Goal: Information Seeking & Learning: Check status

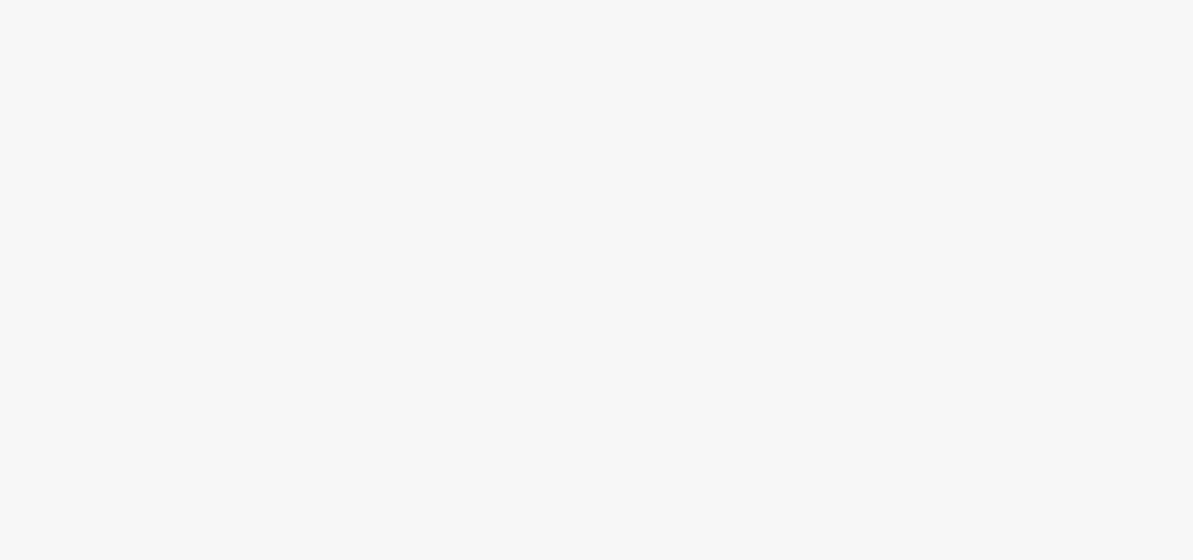
click at [287, 106] on body at bounding box center [596, 280] width 1193 height 560
drag, startPoint x: 406, startPoint y: 227, endPoint x: 465, endPoint y: 301, distance: 94.6
click at [450, 287] on body at bounding box center [596, 280] width 1193 height 560
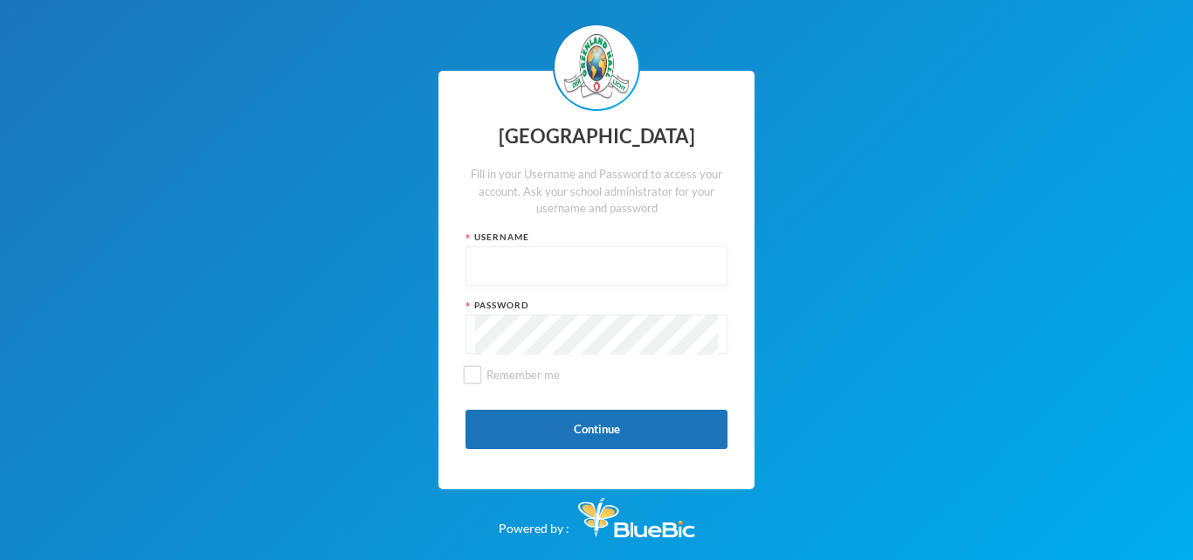
click at [568, 265] on input "text" at bounding box center [596, 266] width 243 height 39
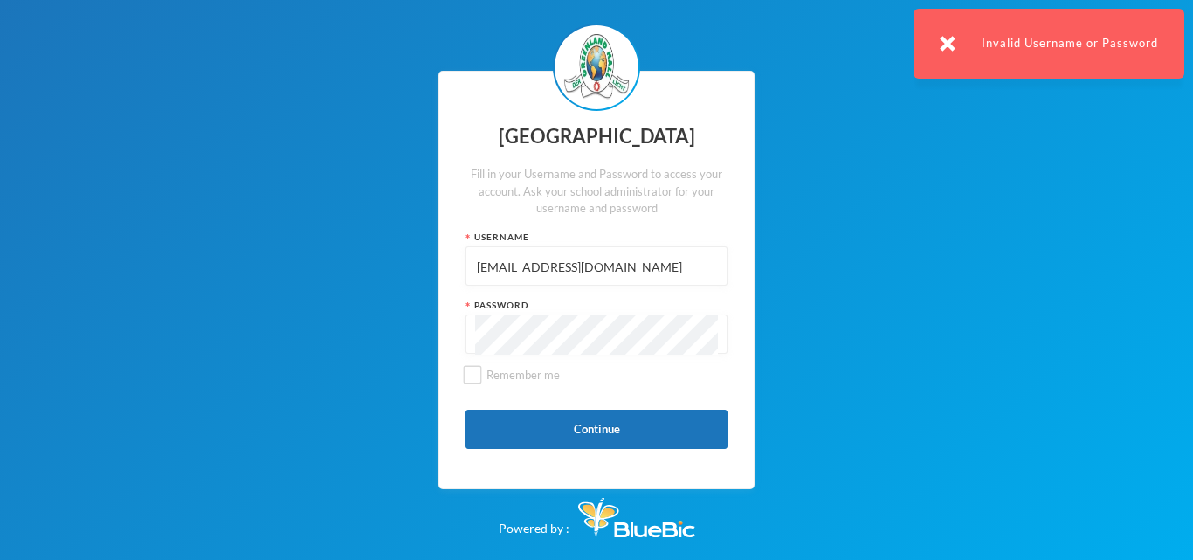
click at [634, 270] on input "glh25c46@greenlandhall.org" at bounding box center [596, 266] width 243 height 39
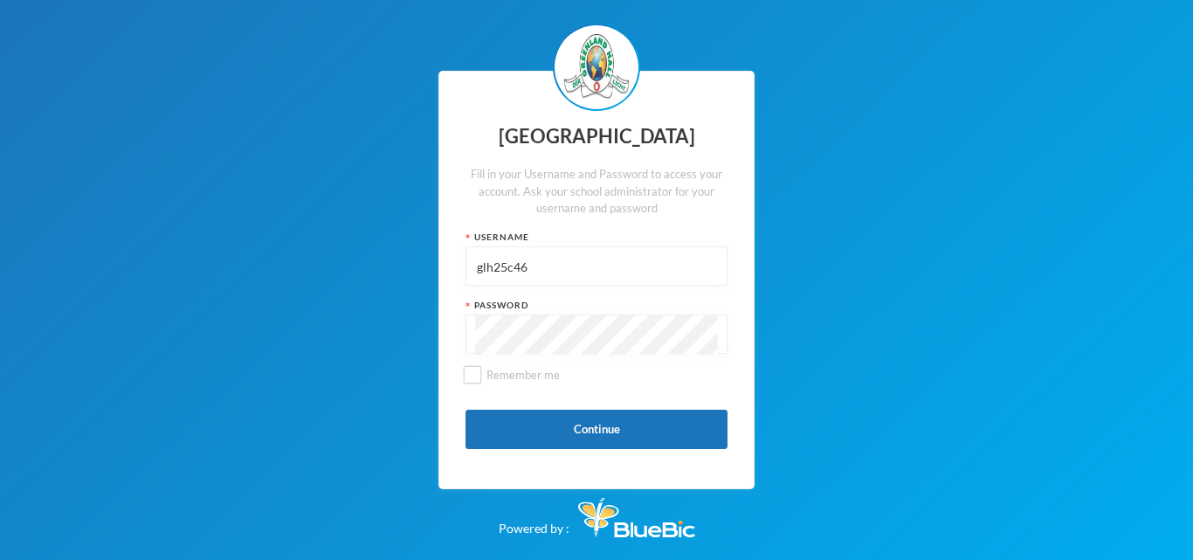
type input "glh25c46"
click at [684, 411] on button "Continue" at bounding box center [597, 429] width 262 height 39
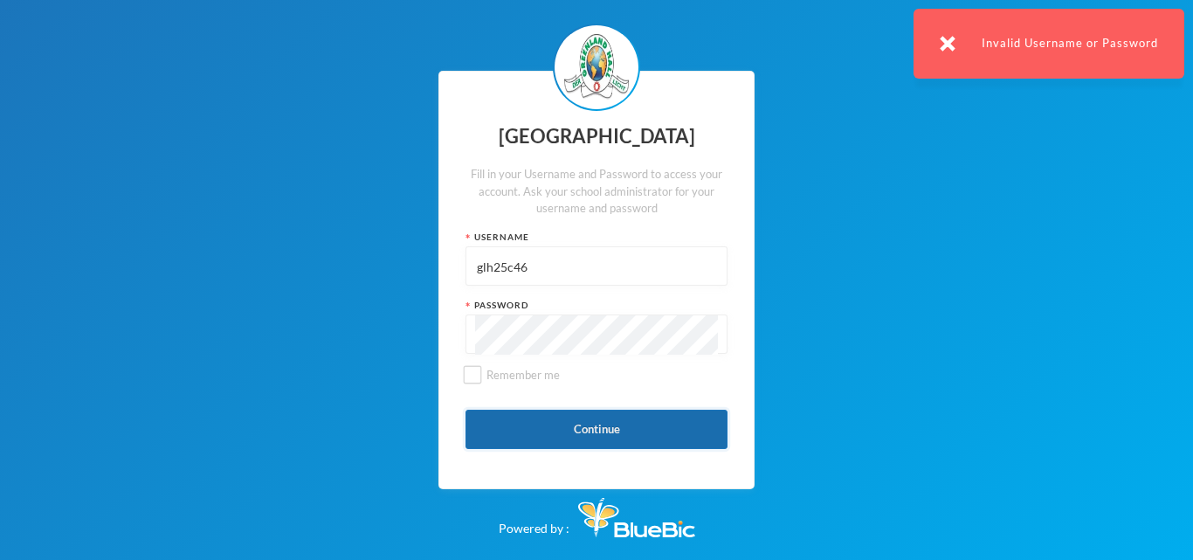
click at [684, 411] on button "Continue" at bounding box center [597, 429] width 262 height 39
click at [462, 370] on div "Greenland Hall Fill in your Username and Password to access your account. Ask y…" at bounding box center [597, 280] width 316 height 419
click at [473, 377] on input "Remember me" at bounding box center [473, 375] width 18 height 18
checkbox input "true"
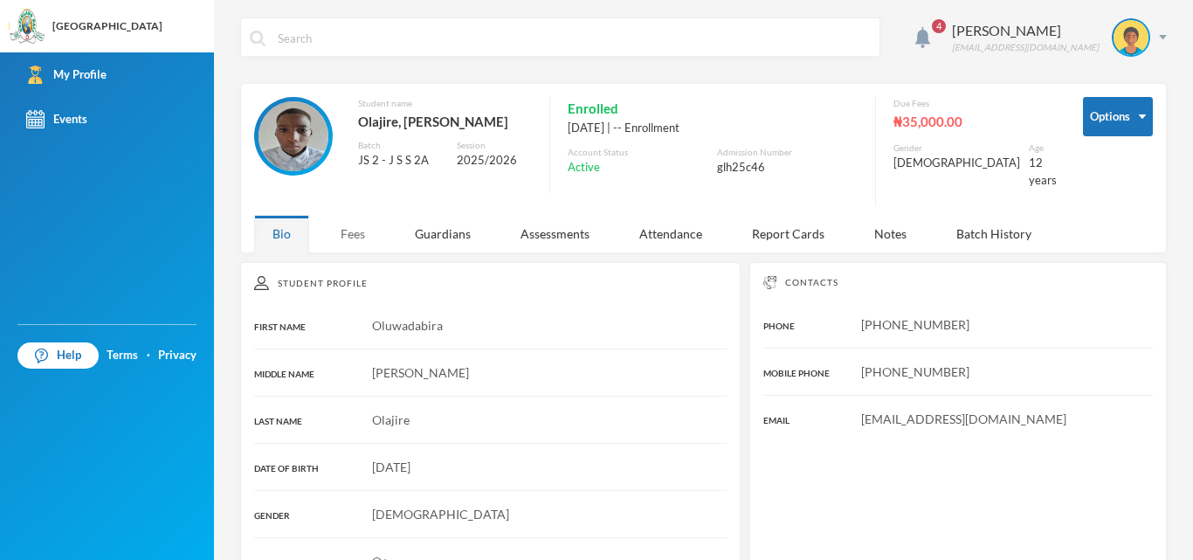
click at [370, 217] on div "Fees" at bounding box center [352, 234] width 61 height 38
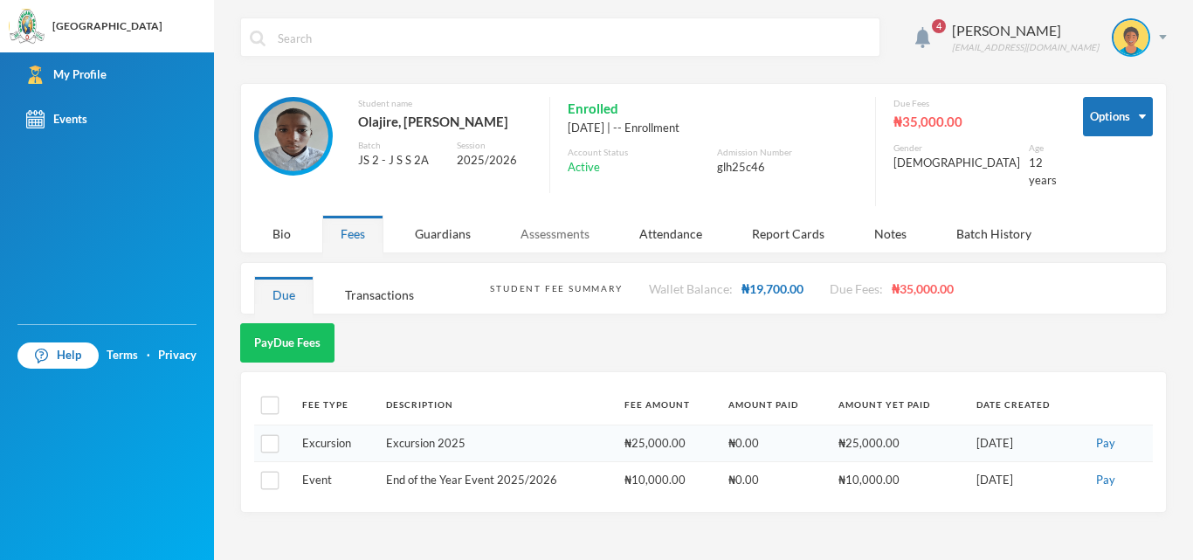
click at [569, 230] on div "Assessments" at bounding box center [555, 234] width 106 height 38
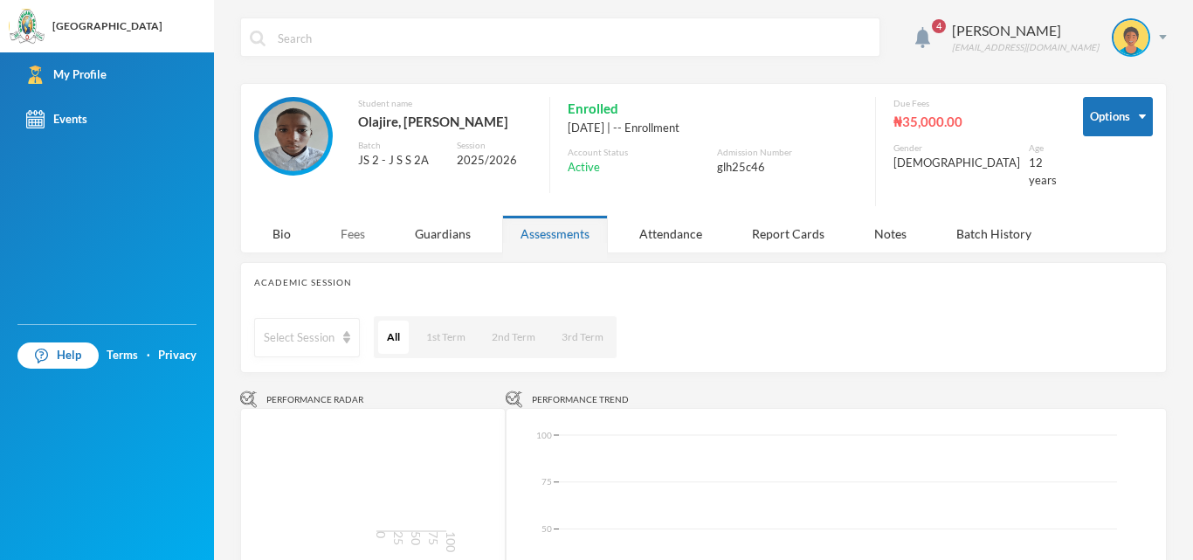
click at [365, 225] on div "Fees" at bounding box center [352, 234] width 61 height 38
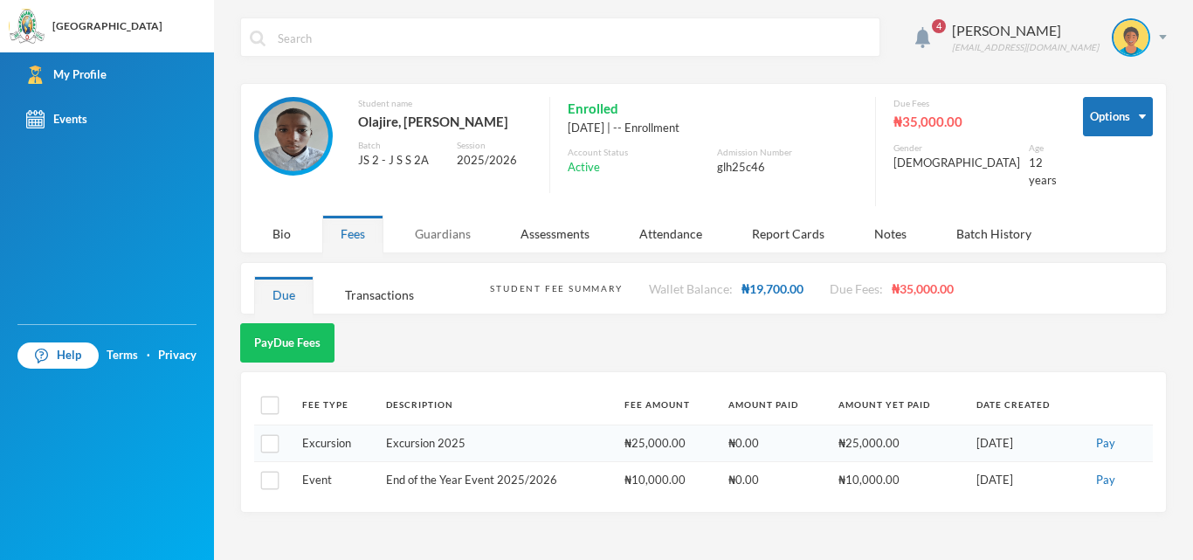
click at [428, 225] on div "Guardians" at bounding box center [443, 234] width 93 height 38
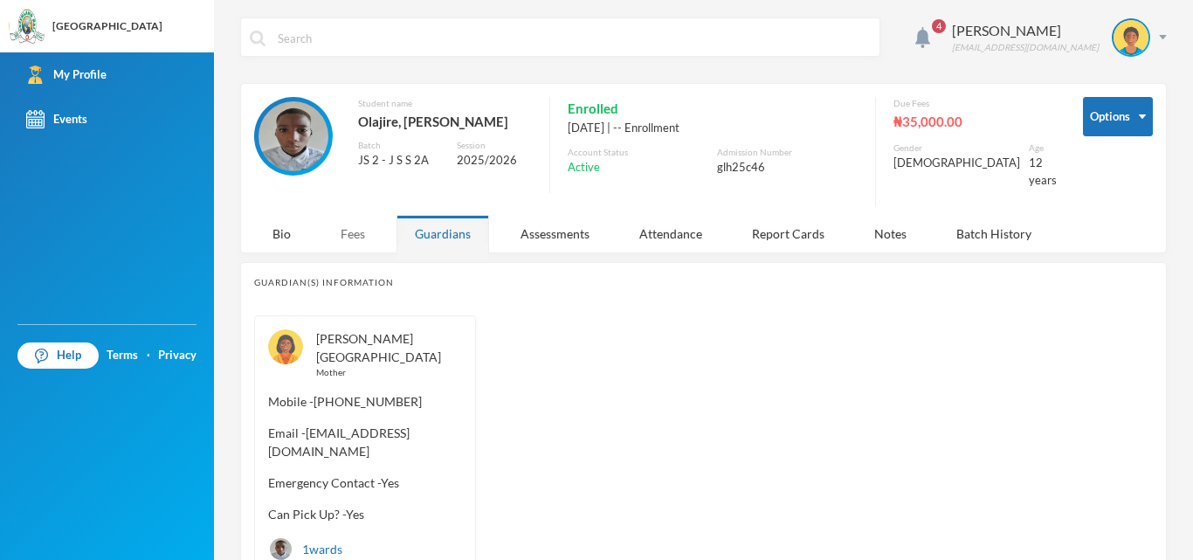
click at [359, 218] on div "Fees" at bounding box center [352, 234] width 61 height 38
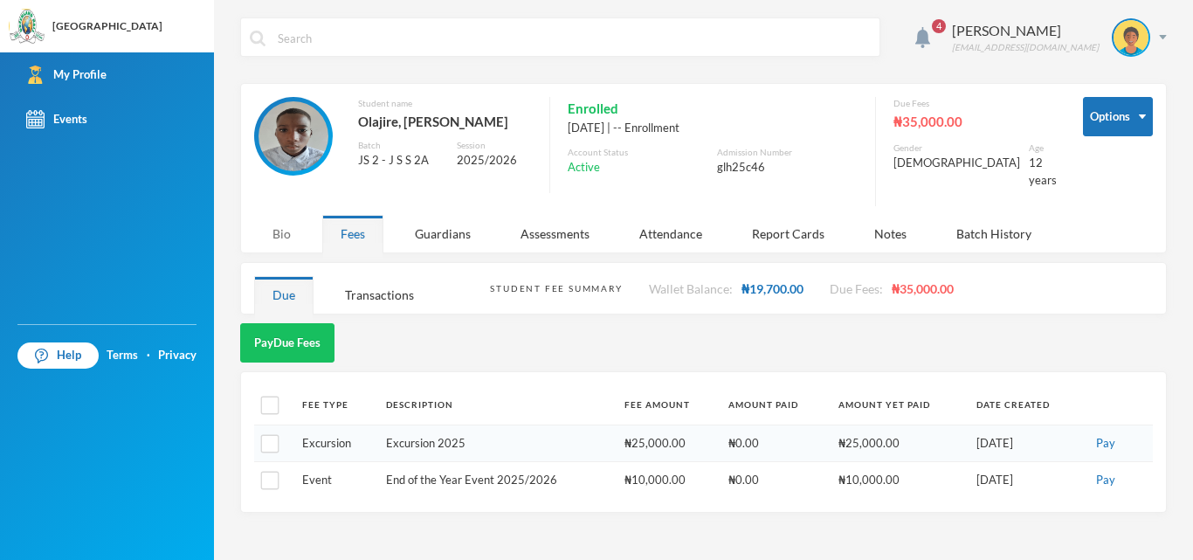
click at [278, 225] on div "Bio" at bounding box center [281, 234] width 55 height 38
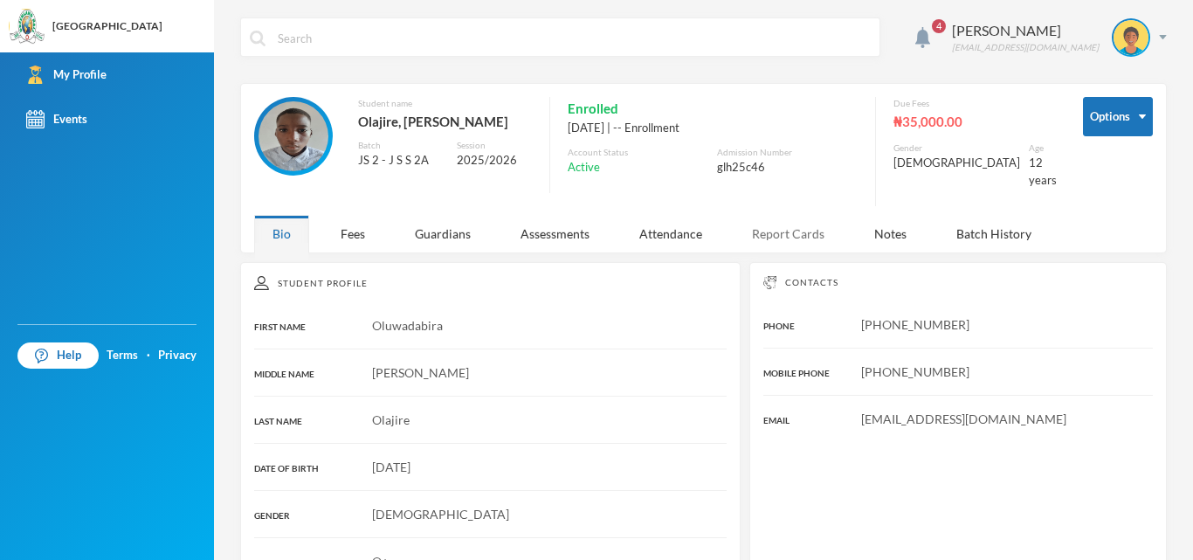
click at [809, 219] on div "Report Cards" at bounding box center [788, 234] width 109 height 38
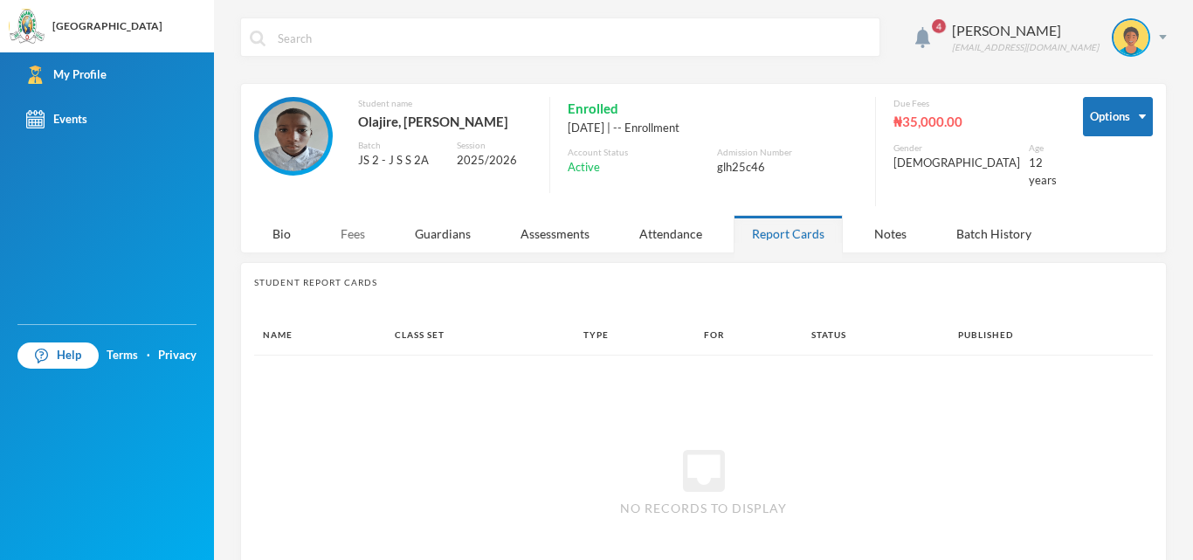
click at [352, 223] on div "Fees" at bounding box center [352, 234] width 61 height 38
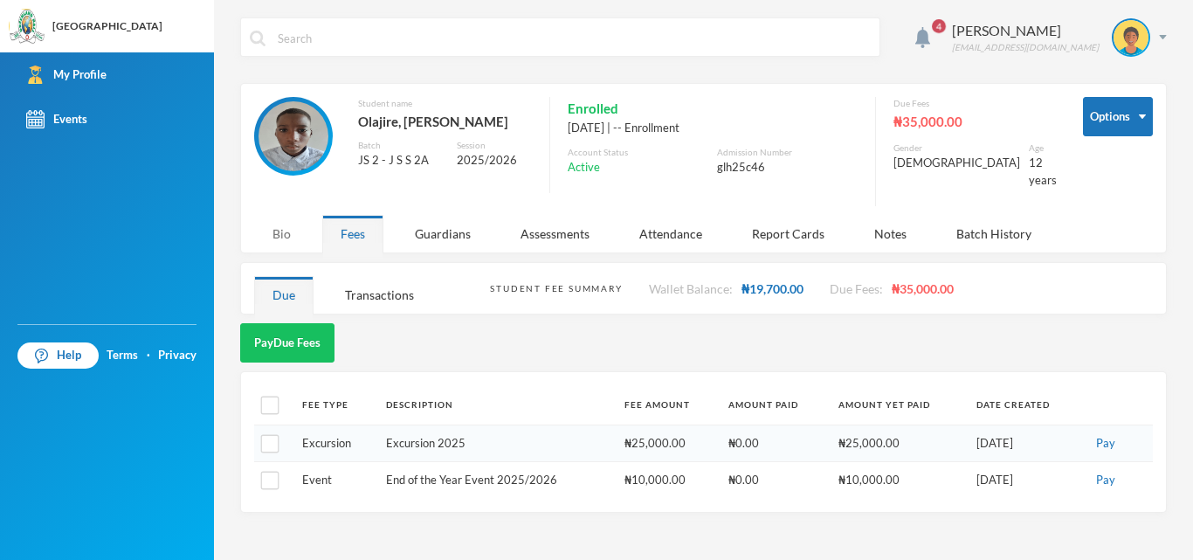
click at [355, 235] on div "Fees" at bounding box center [352, 234] width 61 height 38
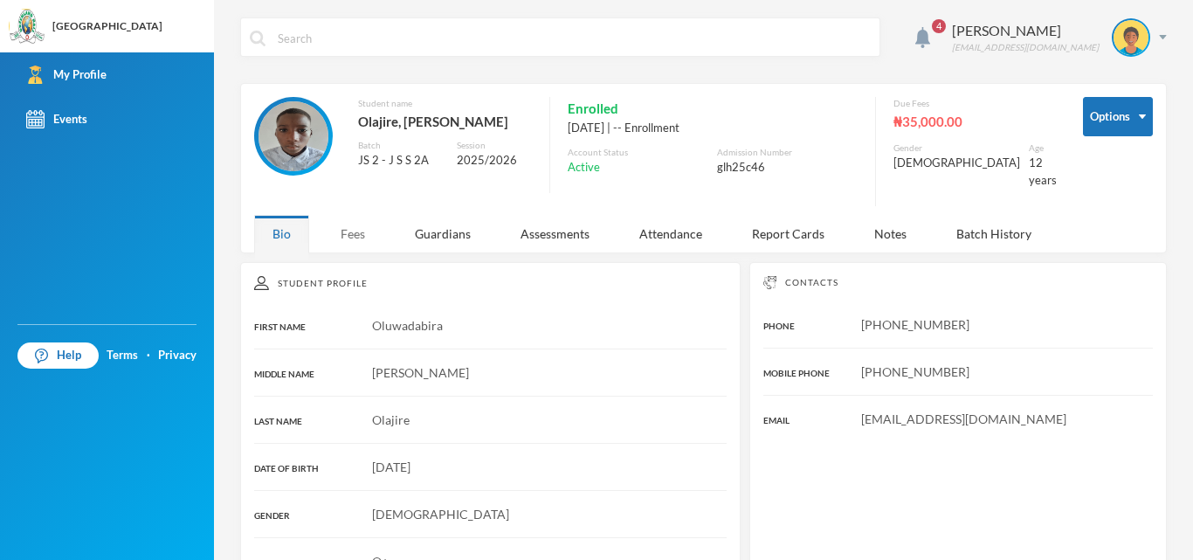
click at [352, 235] on div "Fees" at bounding box center [352, 234] width 61 height 38
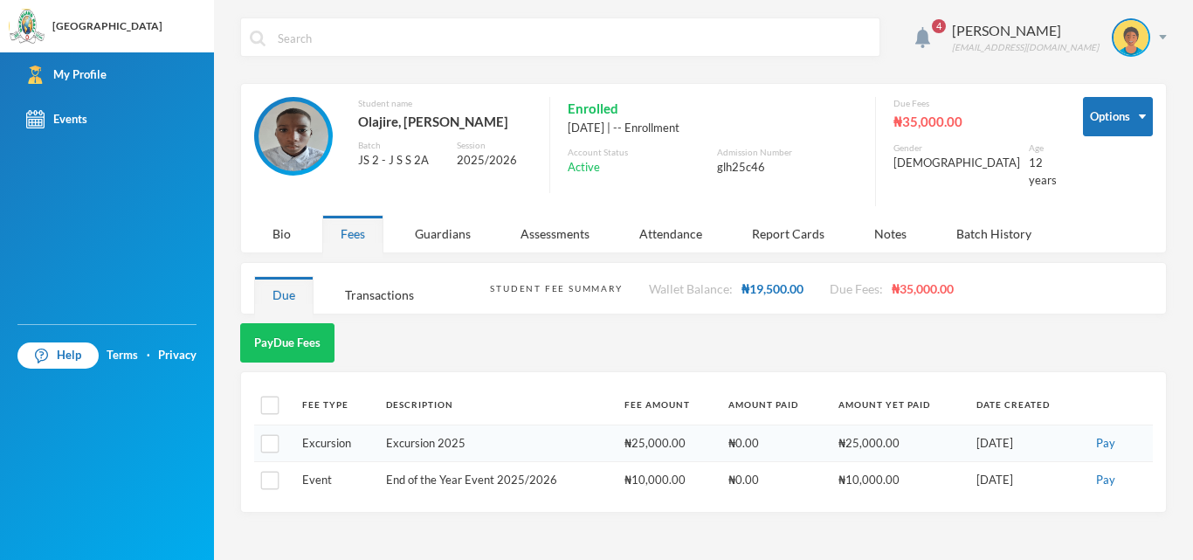
click at [252, 514] on div "4 Olajire Oluwadabira glh25c46@greenlandhall.org Options Student name Olajire, …" at bounding box center [703, 280] width 979 height 560
click at [421, 229] on div "Guardians" at bounding box center [443, 234] width 93 height 38
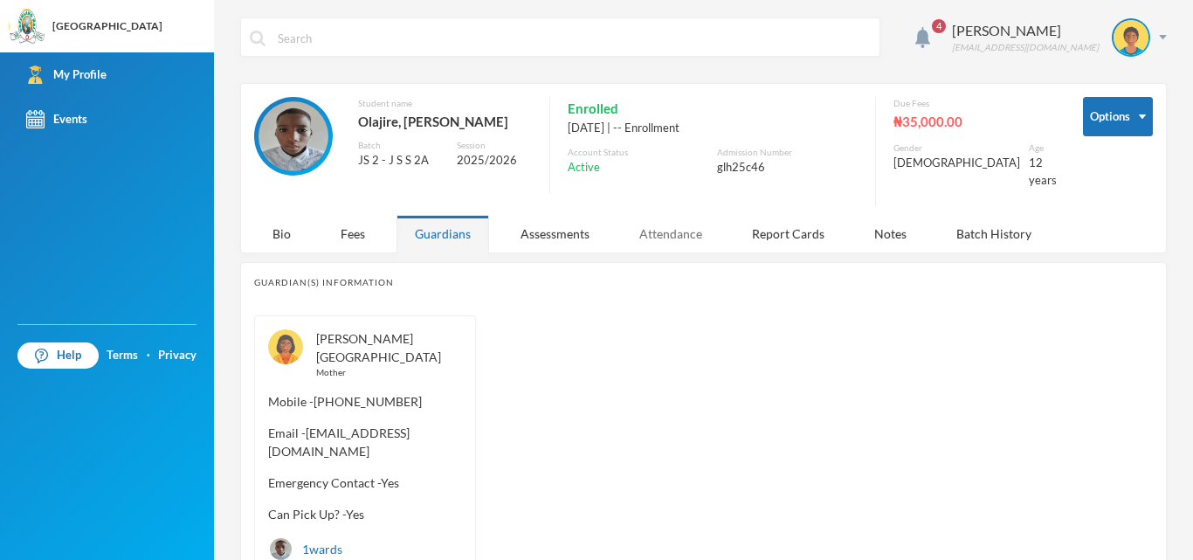
click at [669, 228] on div "Attendance" at bounding box center [671, 234] width 100 height 38
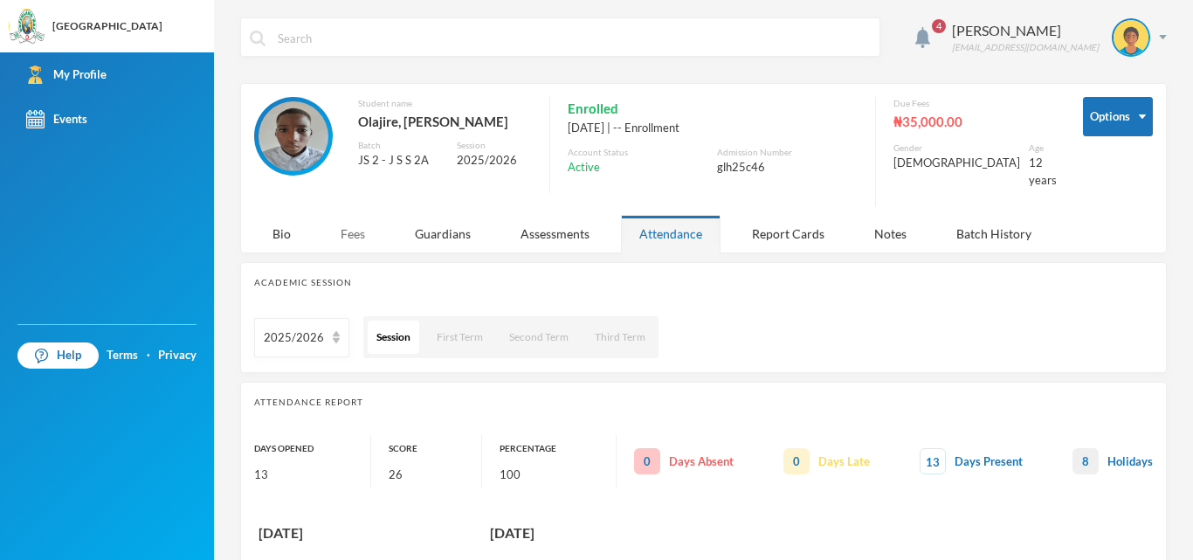
drag, startPoint x: 340, startPoint y: 232, endPoint x: 348, endPoint y: 227, distance: 9.4
click at [348, 227] on div "Fees" at bounding box center [352, 234] width 61 height 38
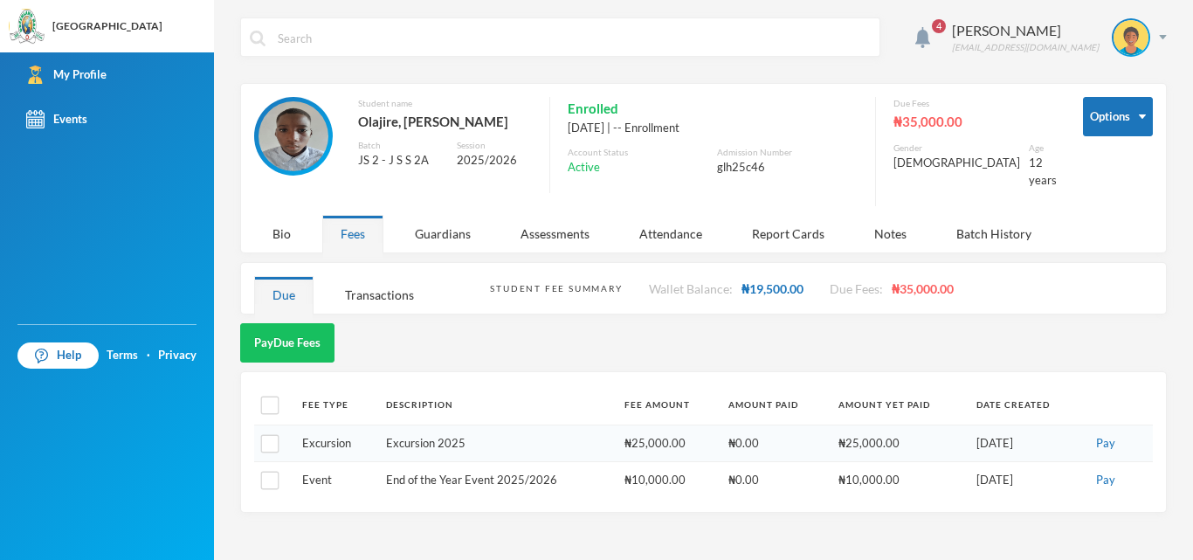
click at [348, 227] on div "Fees" at bounding box center [352, 234] width 61 height 38
click at [904, 281] on span "₦35,000.00" at bounding box center [923, 288] width 62 height 15
click at [280, 223] on div "Bio" at bounding box center [281, 234] width 55 height 38
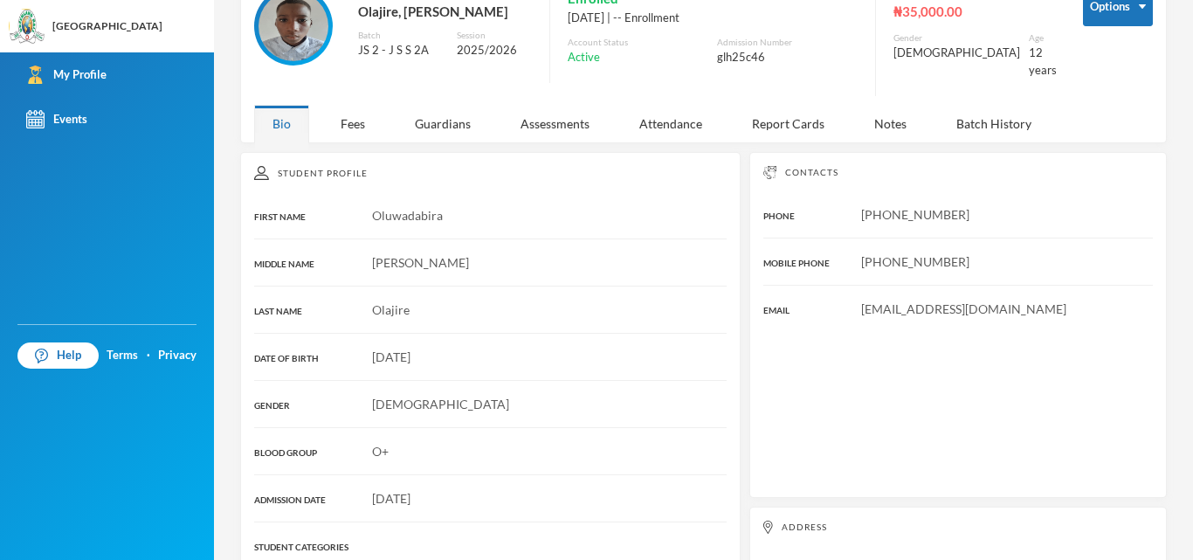
scroll to position [109, 0]
